Goal: Transaction & Acquisition: Obtain resource

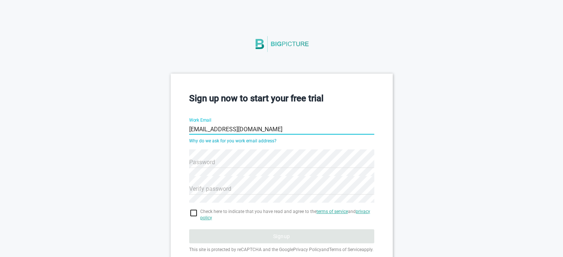
type input "[EMAIL_ADDRESS][DOMAIN_NAME]"
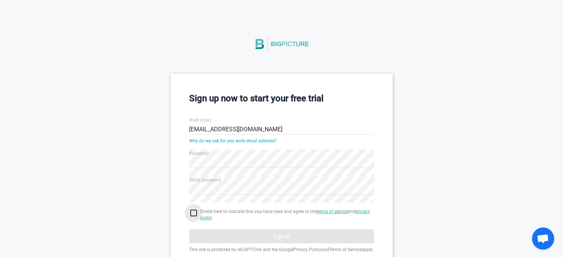
click at [191, 213] on input "checkbox" at bounding box center [281, 213] width 185 height 9
checkbox input "true"
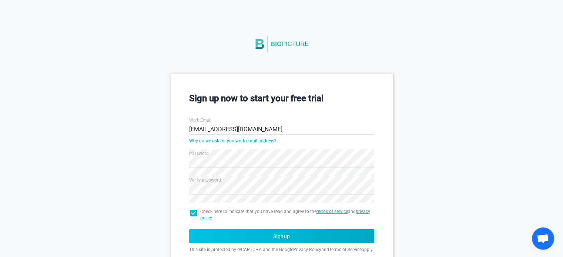
click at [205, 232] on button "Signup" at bounding box center [281, 236] width 185 height 14
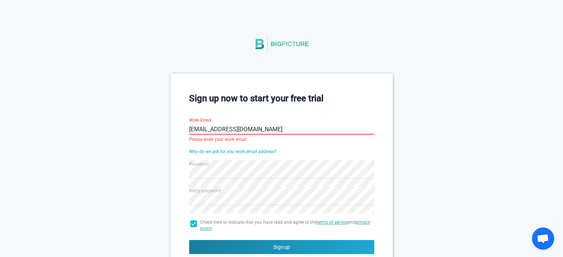
click at [303, 127] on input "[EMAIL_ADDRESS][DOMAIN_NAME]" at bounding box center [281, 129] width 185 height 27
paste input "dwgip@powerscrews"
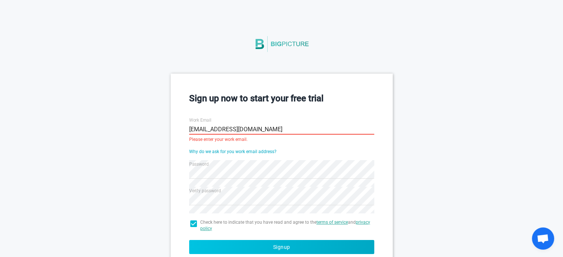
click at [249, 243] on button "Signup" at bounding box center [281, 247] width 185 height 14
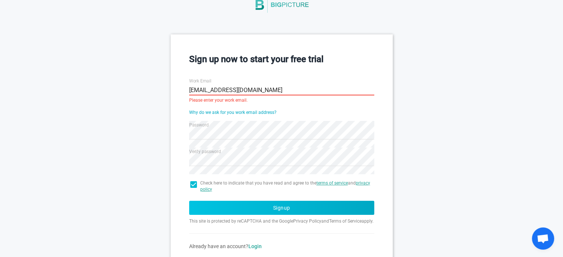
scroll to position [57, 0]
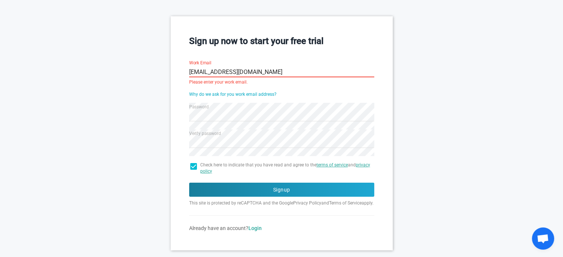
click at [235, 72] on input "[EMAIL_ADDRESS][DOMAIN_NAME]" at bounding box center [281, 72] width 185 height 27
paste input "[EMAIL_ADDRESS][DOMAIN_NAME]"
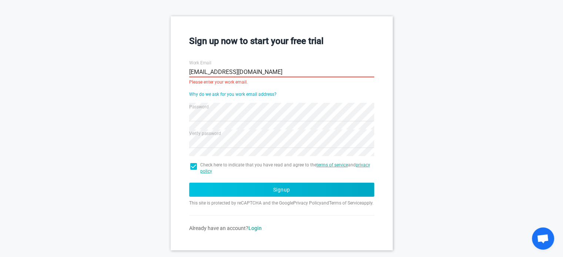
click at [229, 190] on button "Signup" at bounding box center [281, 190] width 185 height 14
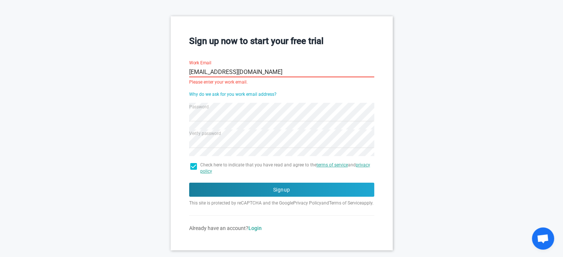
click at [249, 72] on input "[EMAIL_ADDRESS][DOMAIN_NAME]" at bounding box center [281, 72] width 185 height 27
paste input "[EMAIL_ADDRESS][DOMAIN_NAME]"
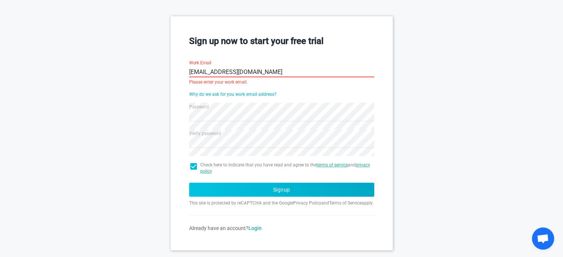
type input "[EMAIL_ADDRESS][DOMAIN_NAME]"
click at [240, 184] on button "Signup" at bounding box center [281, 190] width 185 height 14
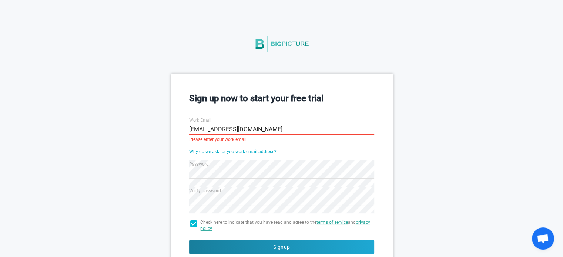
scroll to position [77, 0]
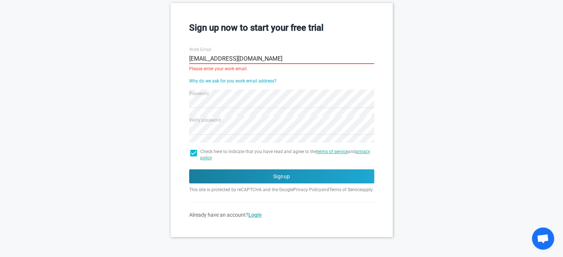
click at [257, 215] on link "Login" at bounding box center [254, 215] width 13 height 6
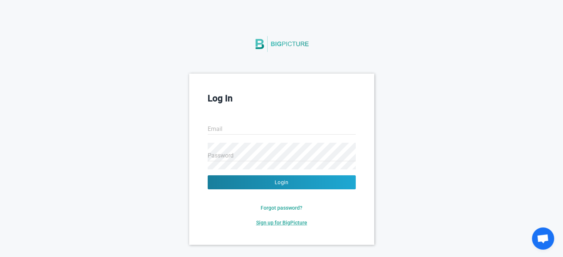
click at [286, 220] on span "Sign up for BigPicture" at bounding box center [281, 223] width 51 height 6
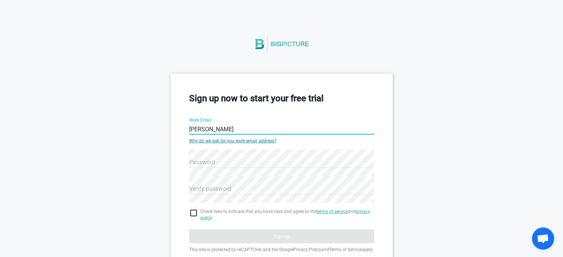
type input "[PERSON_NAME][EMAIL_ADDRESS][DOMAIN_NAME]"
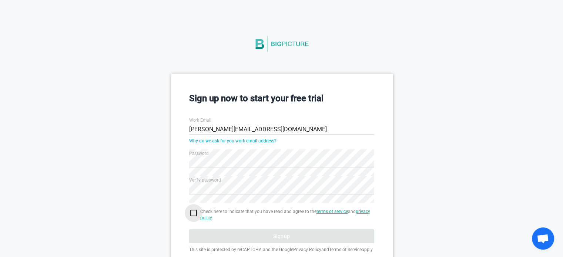
click at [194, 212] on input "checkbox" at bounding box center [281, 213] width 185 height 9
checkbox input "true"
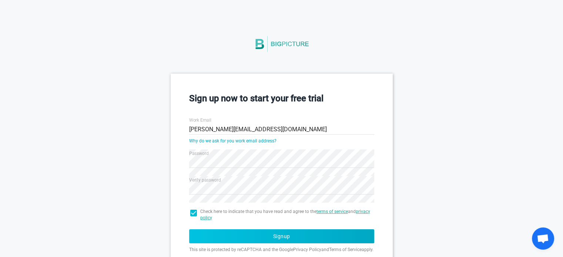
click at [259, 232] on button "Signup" at bounding box center [281, 236] width 185 height 14
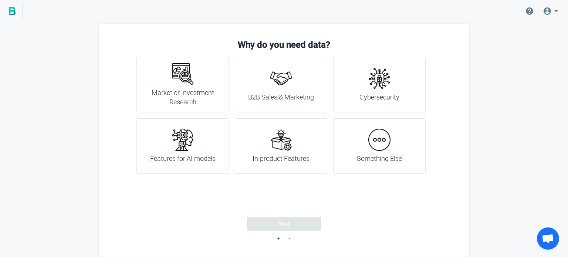
click at [271, 81] on img at bounding box center [281, 78] width 22 height 22
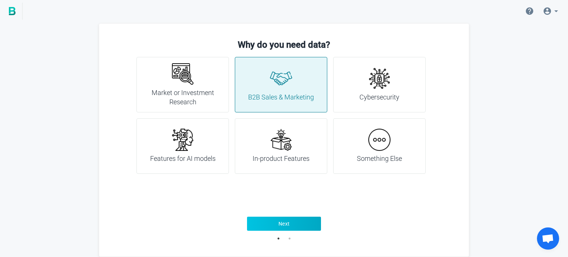
click at [274, 222] on button "Next" at bounding box center [284, 224] width 74 height 14
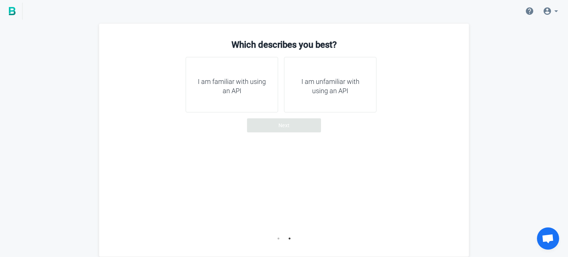
click at [305, 94] on h4 "I am unfamiliar with using an API" at bounding box center [330, 86] width 74 height 19
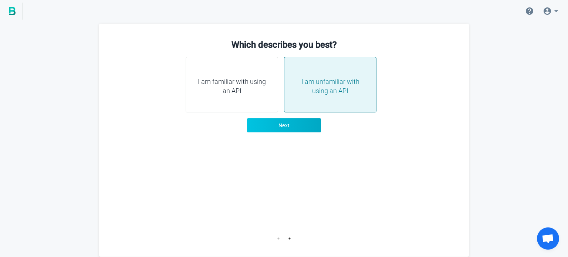
click at [292, 126] on button "Next" at bounding box center [284, 125] width 74 height 14
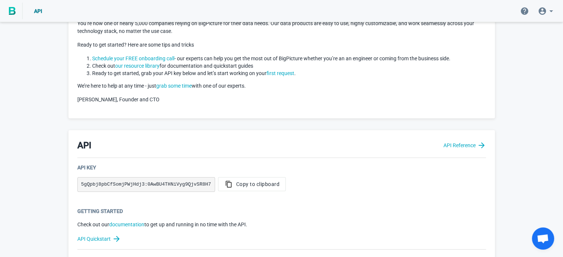
scroll to position [53, 0]
click at [246, 179] on button "Copy to clipboard" at bounding box center [252, 183] width 68 height 14
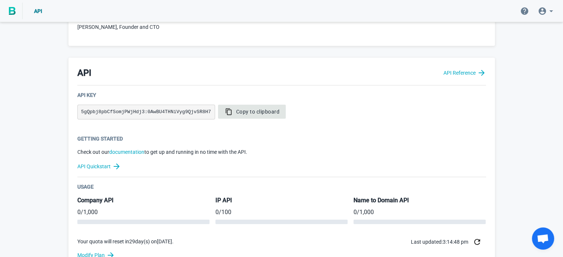
scroll to position [0, 0]
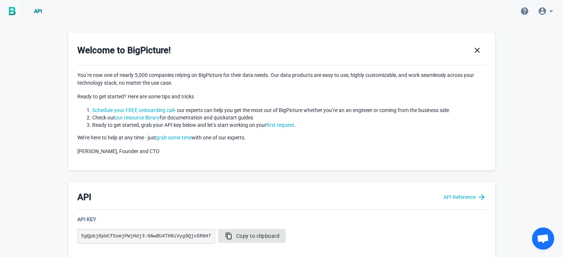
click at [15, 15] on link at bounding box center [11, 11] width 23 height 17
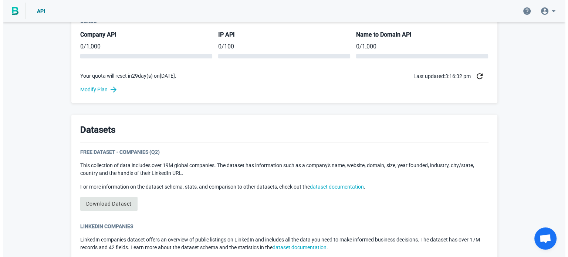
scroll to position [297, 0]
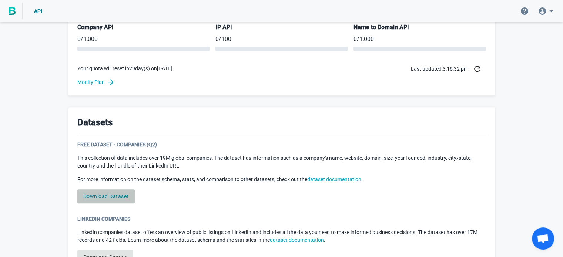
click at [100, 199] on link "Download Dataset" at bounding box center [105, 196] width 57 height 14
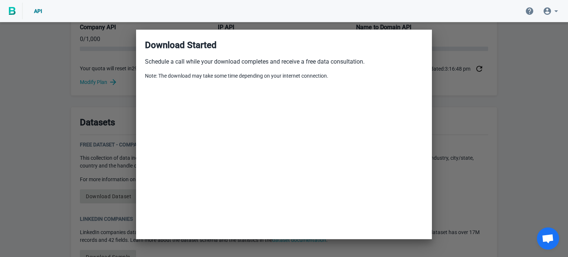
click at [333, 47] on h3 "Download Started" at bounding box center [284, 45] width 278 height 13
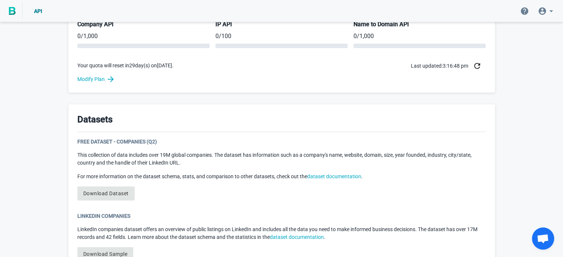
scroll to position [301, 0]
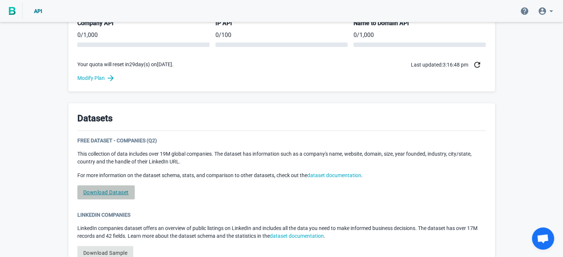
click at [126, 190] on link "Download Dataset" at bounding box center [105, 192] width 57 height 14
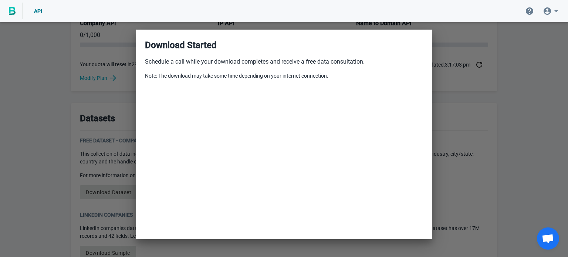
click at [462, 114] on div at bounding box center [284, 128] width 568 height 257
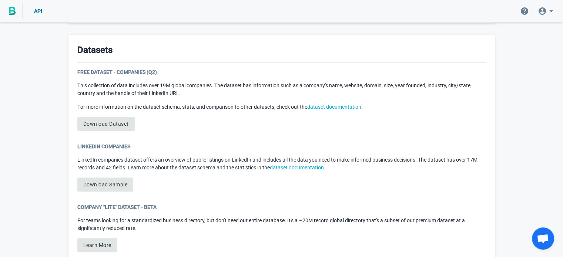
scroll to position [370, 0]
click at [104, 187] on link "Download Sample" at bounding box center [105, 185] width 56 height 14
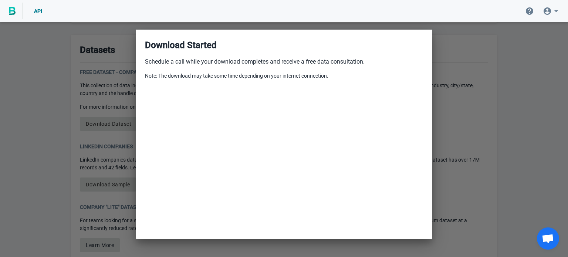
click at [483, 112] on div at bounding box center [284, 128] width 568 height 257
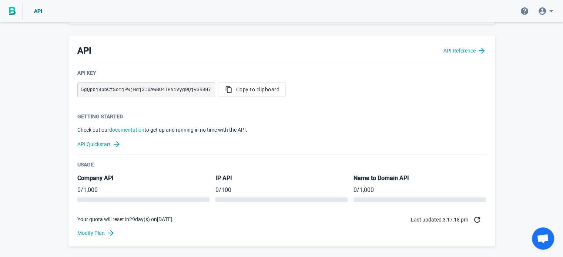
scroll to position [0, 0]
